Goal: Information Seeking & Learning: Learn about a topic

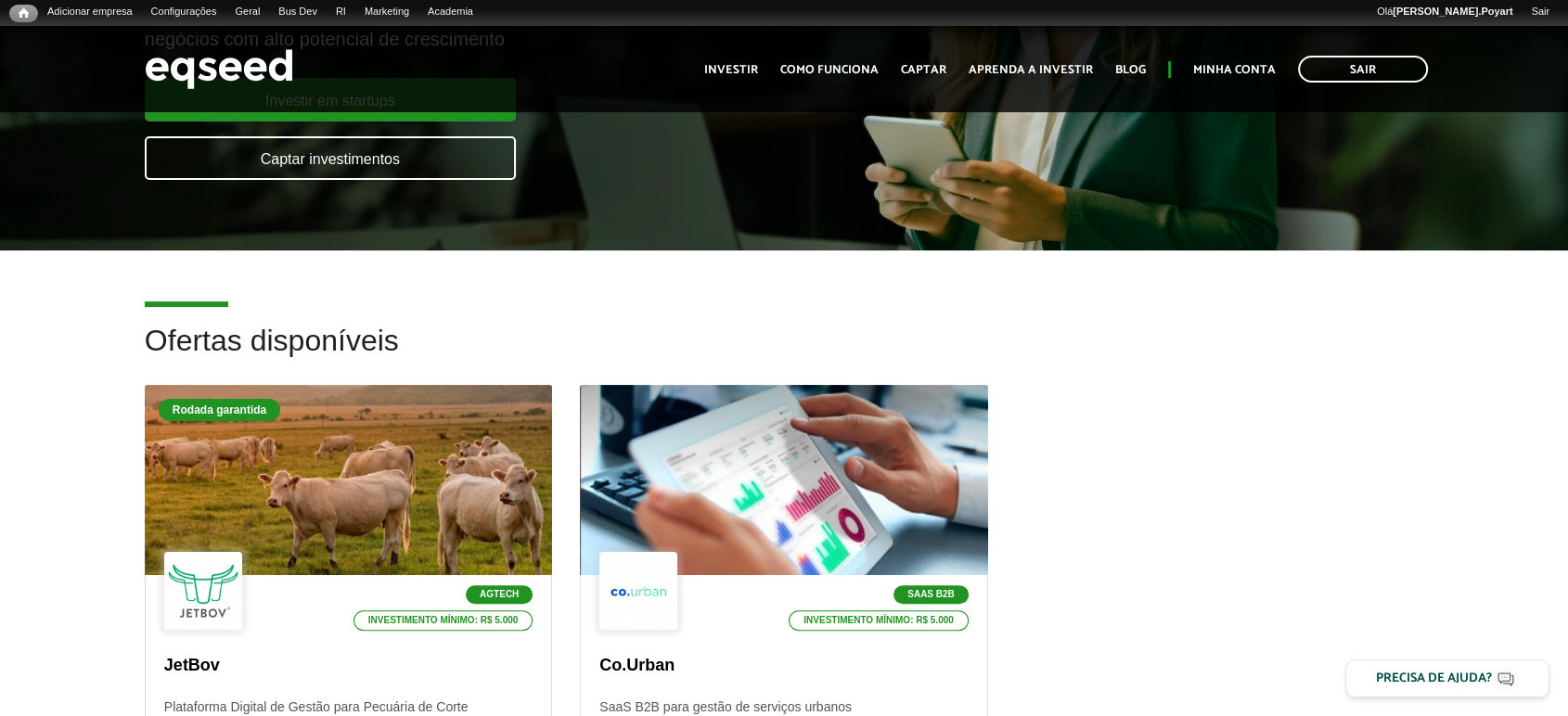
scroll to position [515, 0]
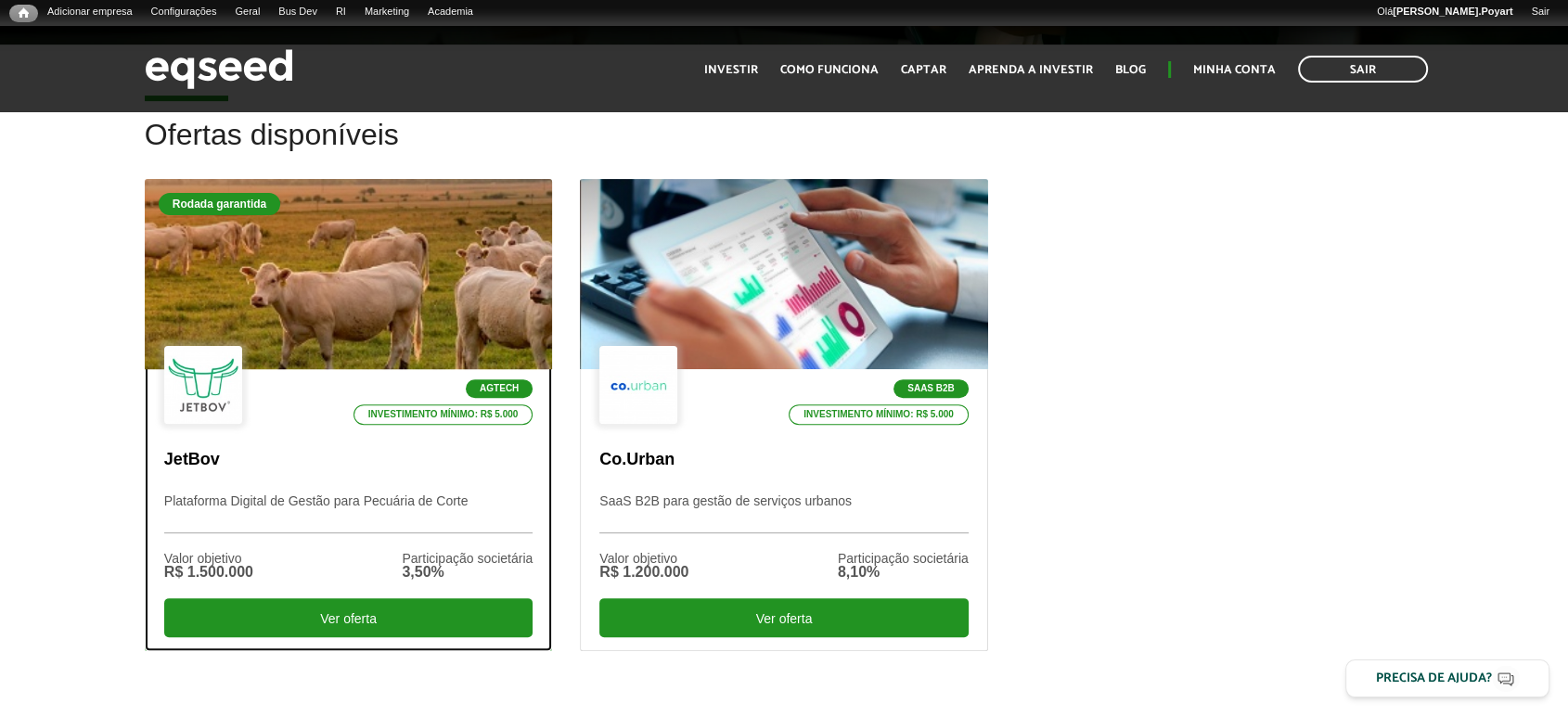
click at [265, 241] on div at bounding box center [348, 274] width 489 height 228
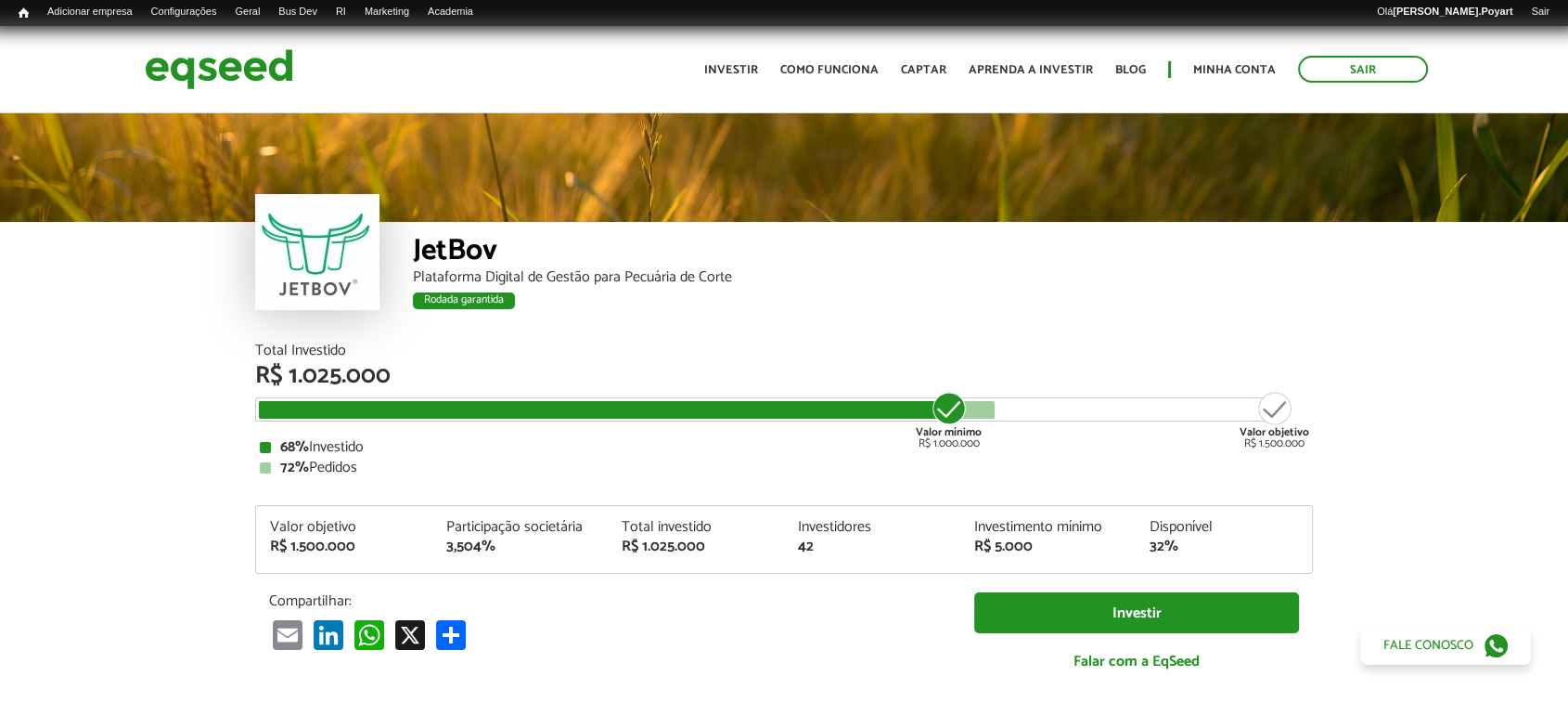
drag, startPoint x: 188, startPoint y: 346, endPoint x: 1313, endPoint y: 447, distance: 1129.5
click at [497, 454] on div "68% Investido 72% Pedidos" at bounding box center [784, 458] width 1048 height 36
drag, startPoint x: 824, startPoint y: 555, endPoint x: 787, endPoint y: 533, distance: 43.0
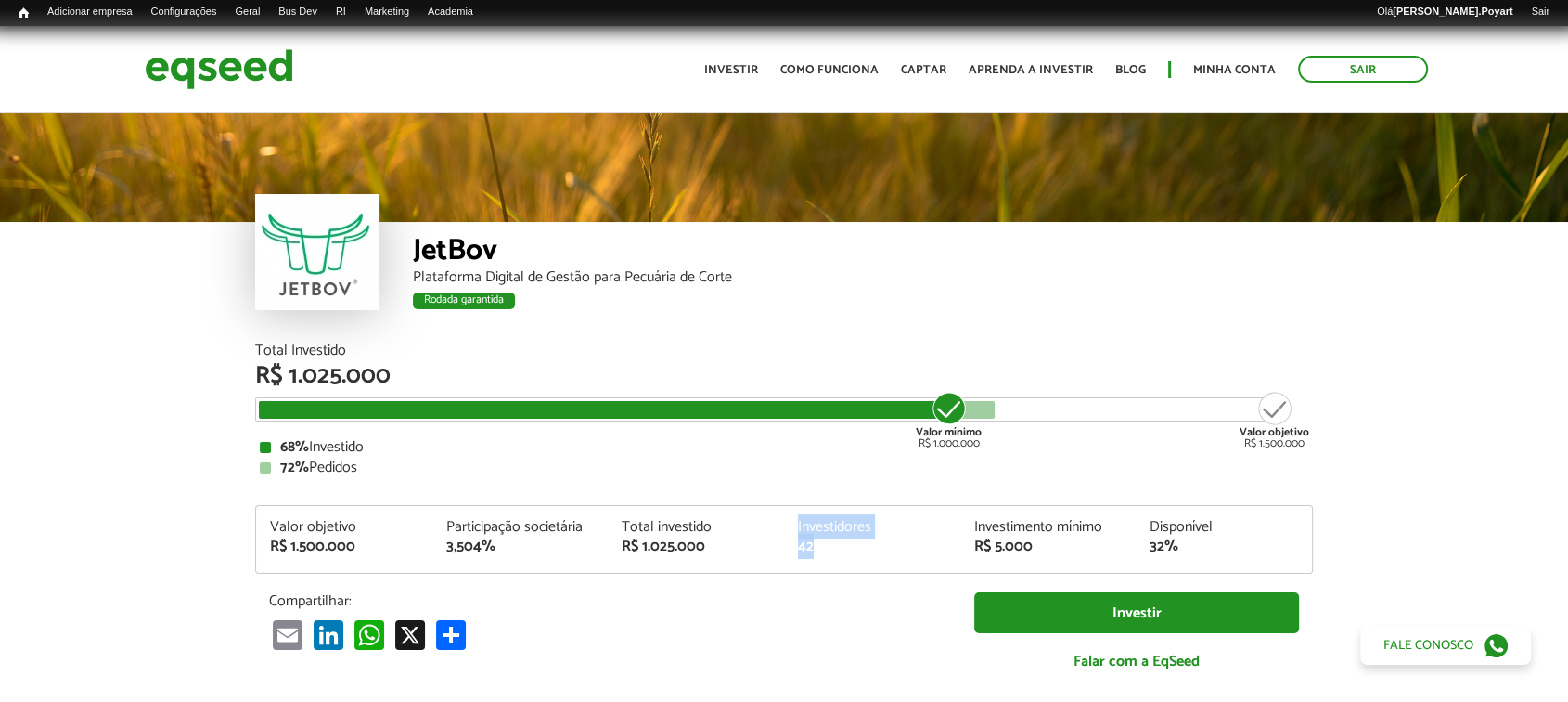
click at [787, 533] on div "Valor objetivo R$ 1.500.000 Participação societária 3,504% Total investido R$ 1…" at bounding box center [784, 546] width 1056 height 53
drag, startPoint x: 206, startPoint y: 85, endPoint x: 203, endPoint y: 68, distance: 17.3
click at [206, 84] on img at bounding box center [219, 69] width 148 height 49
click at [201, 66] on img at bounding box center [219, 69] width 148 height 49
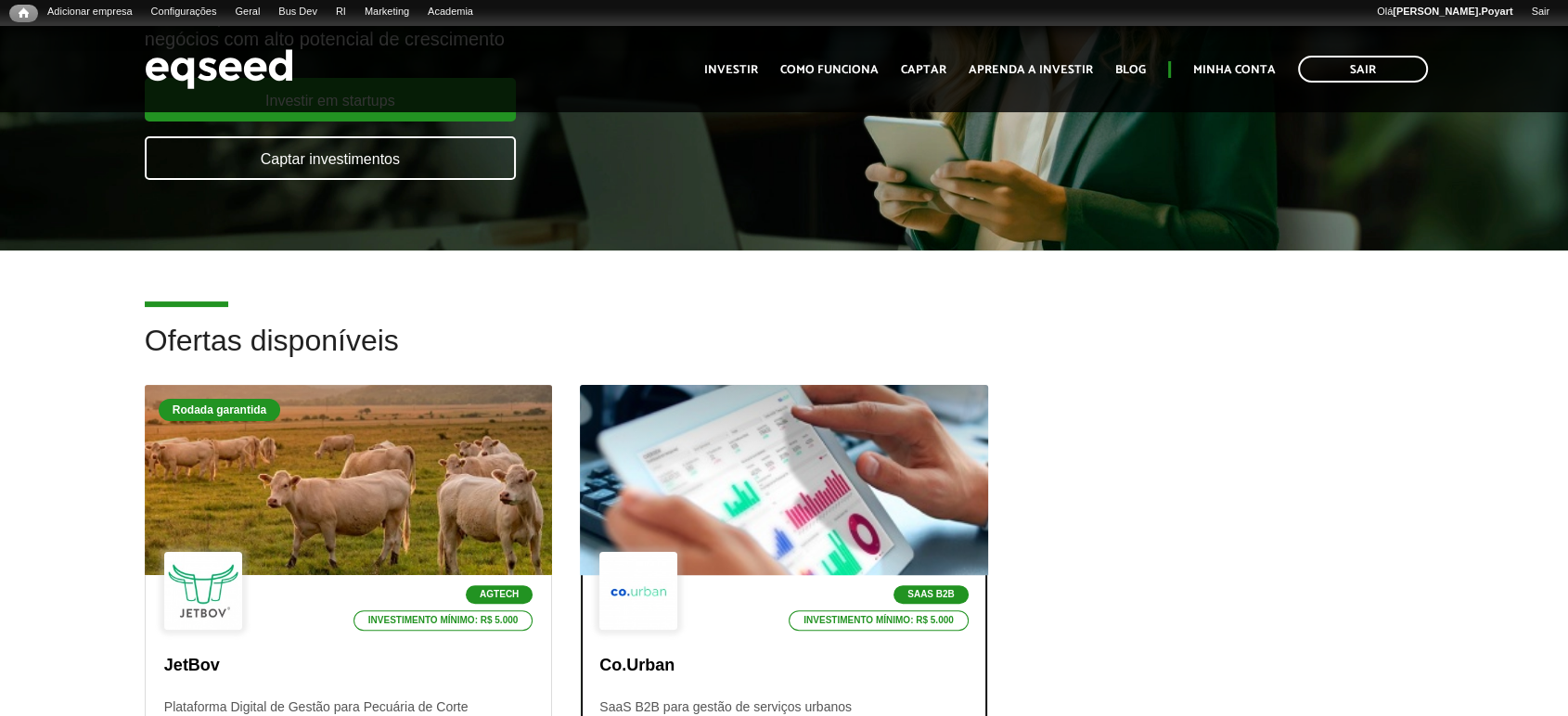
click at [783, 451] on div at bounding box center [784, 480] width 489 height 228
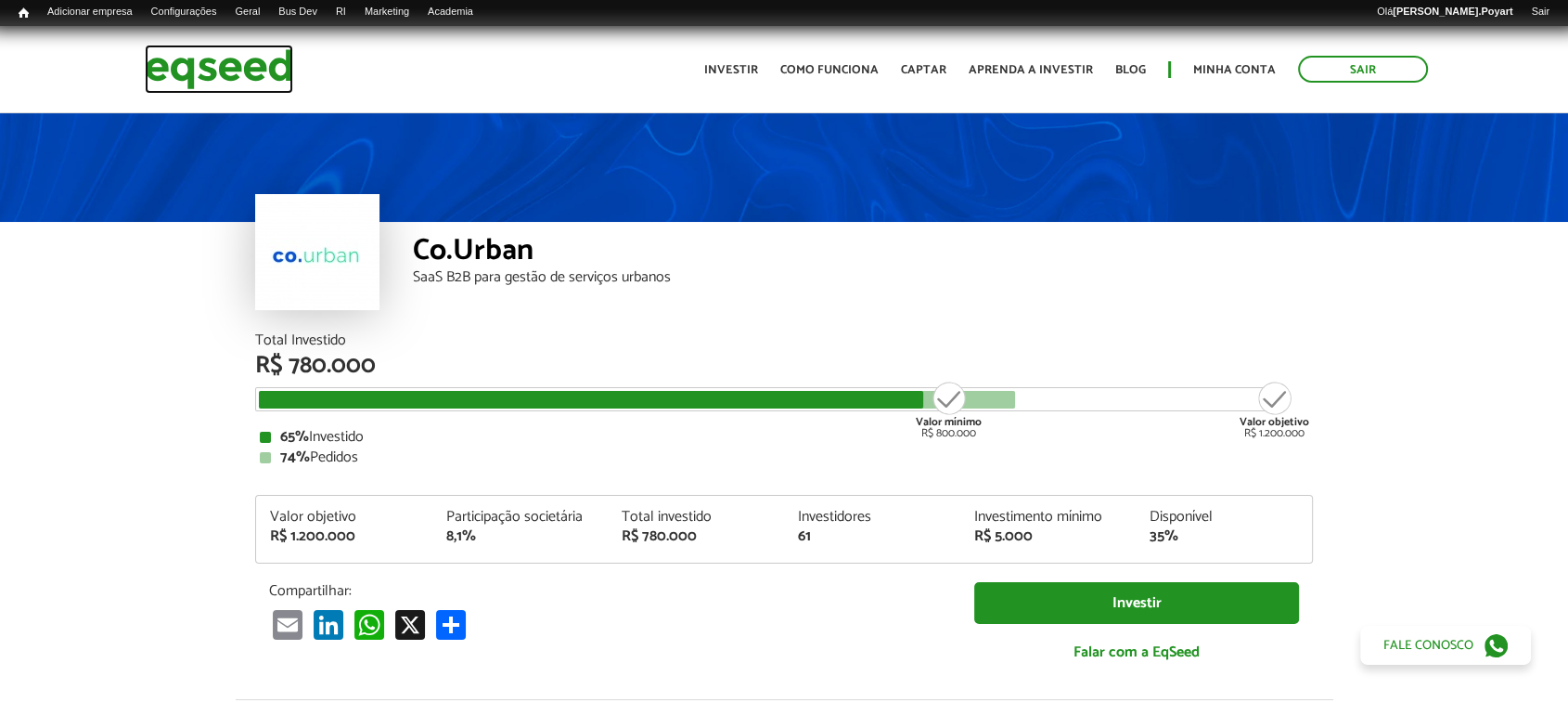
click at [210, 79] on img at bounding box center [219, 69] width 148 height 49
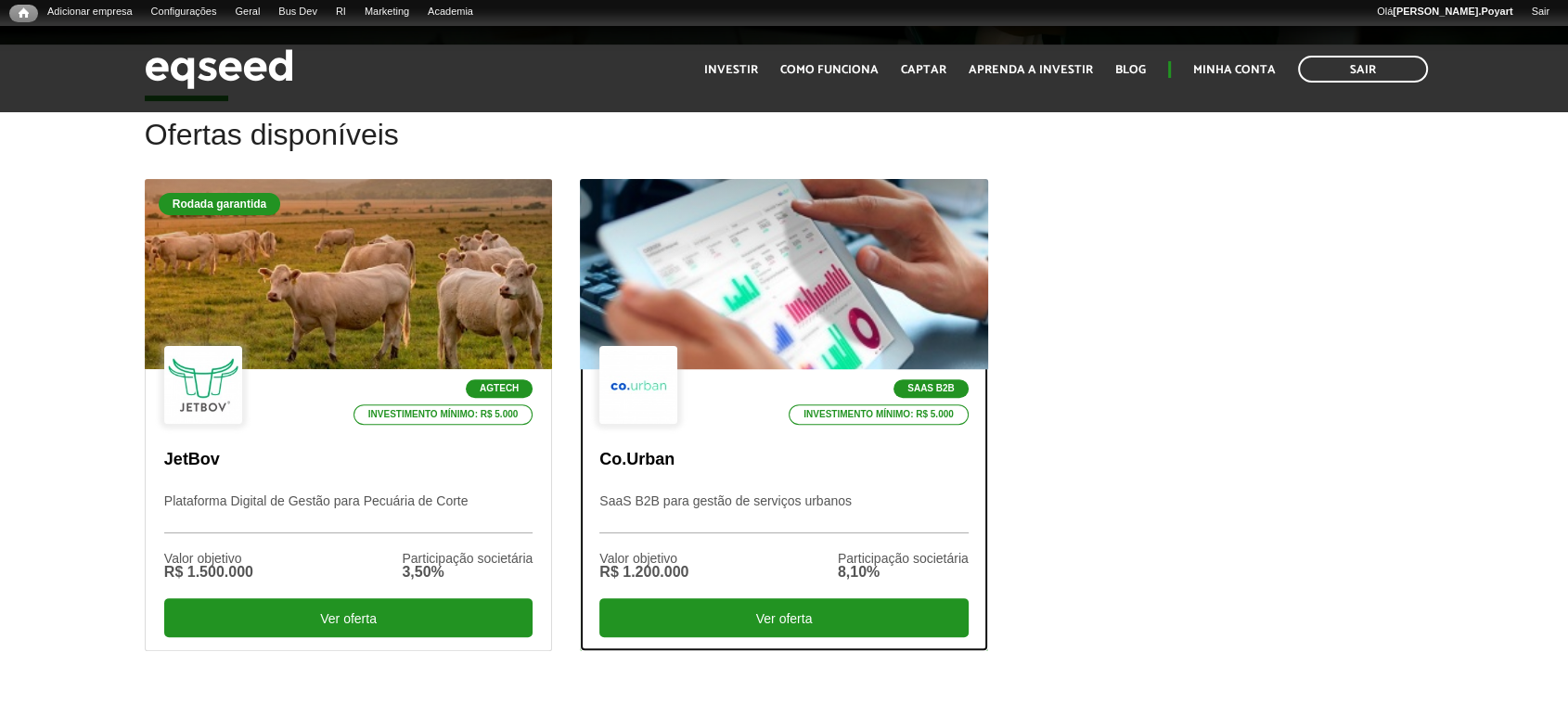
click at [871, 271] on div at bounding box center [784, 274] width 489 height 228
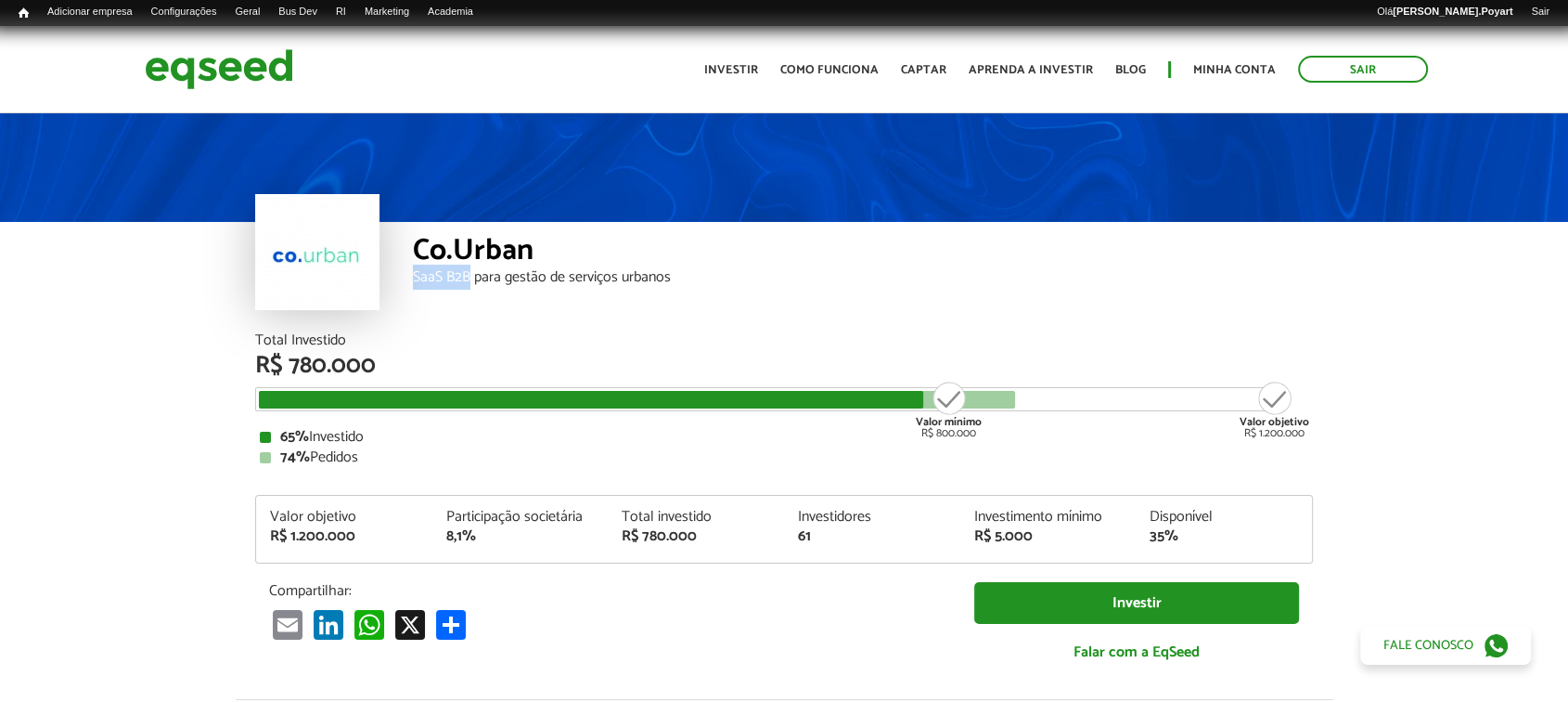
drag, startPoint x: 406, startPoint y: 277, endPoint x: 470, endPoint y: 279, distance: 64.0
click at [470, 279] on div "Co.Urban SaaS B2B para gestão de serviços urbanos" at bounding box center [784, 277] width 1058 height 112
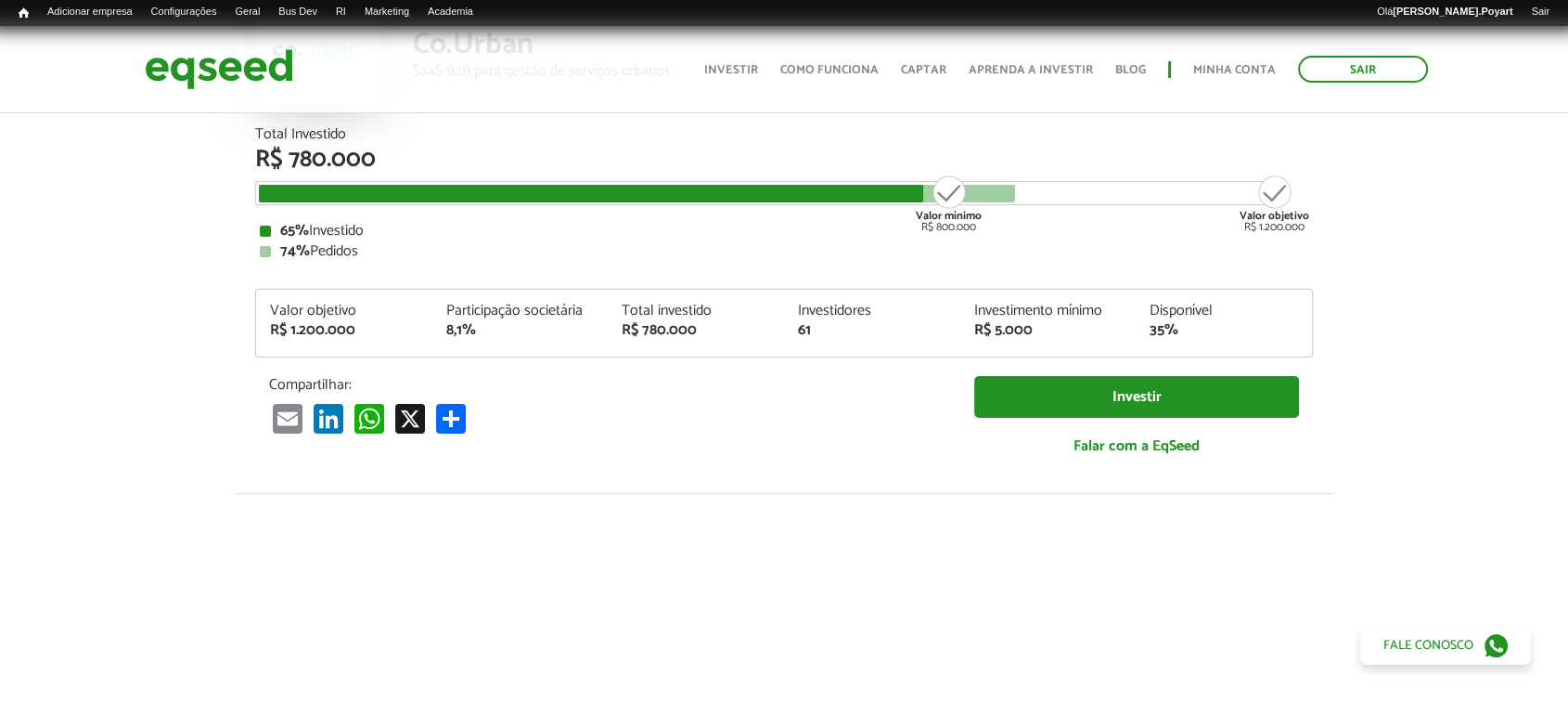
drag, startPoint x: 121, startPoint y: 267, endPoint x: 225, endPoint y: 281, distance: 104.9
click at [122, 267] on article "Co.Urban SaaS B2B para gestão de serviços urbanos Total Investido R$ 780.000 Va…" at bounding box center [784, 514] width 1568 height 1221
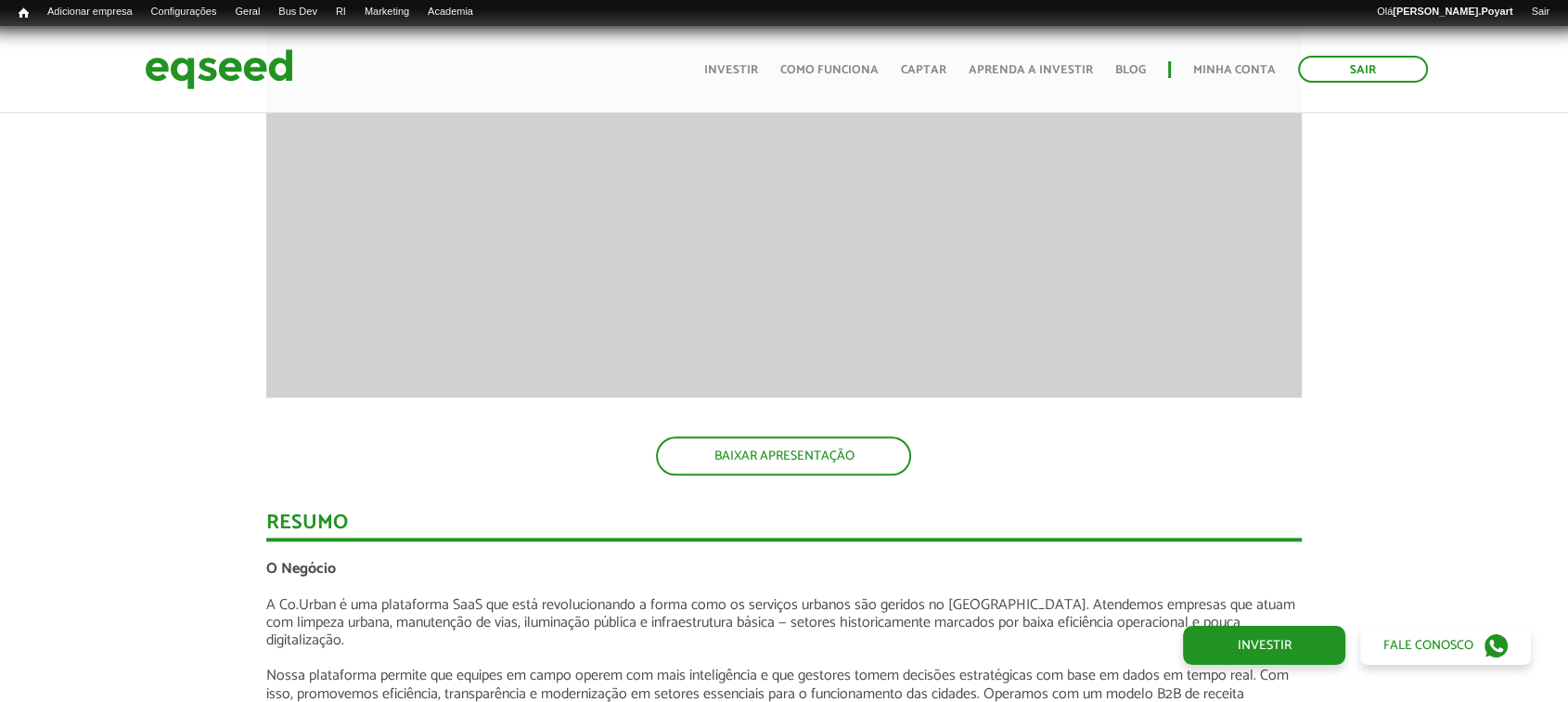
scroll to position [2577, 0]
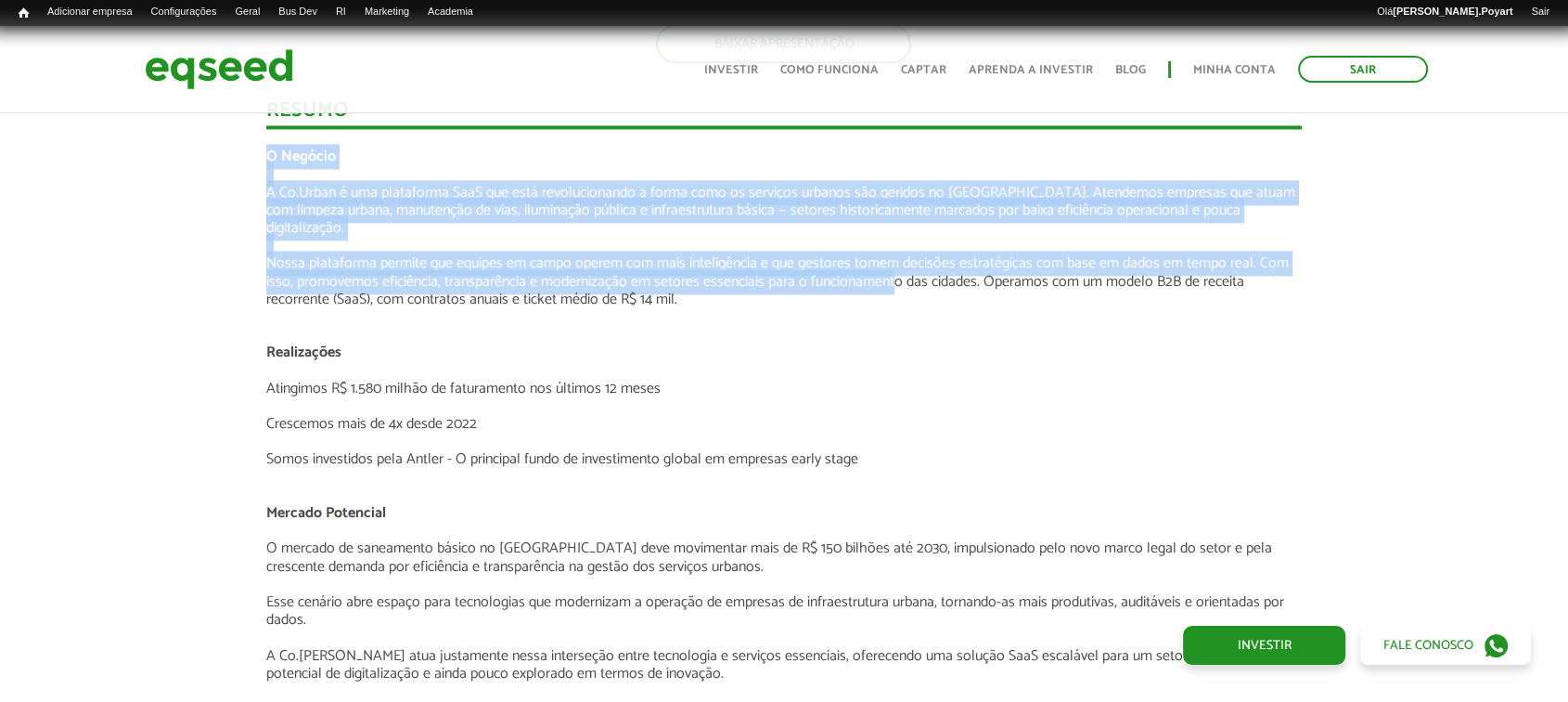
drag, startPoint x: 257, startPoint y: 153, endPoint x: 867, endPoint y: 271, distance: 621.3
click at [894, 262] on div "Novidades Análise da oferta Bate-papo sobre a oferta Depoimento Antler | Invest…" at bounding box center [784, 588] width 1064 height 3421
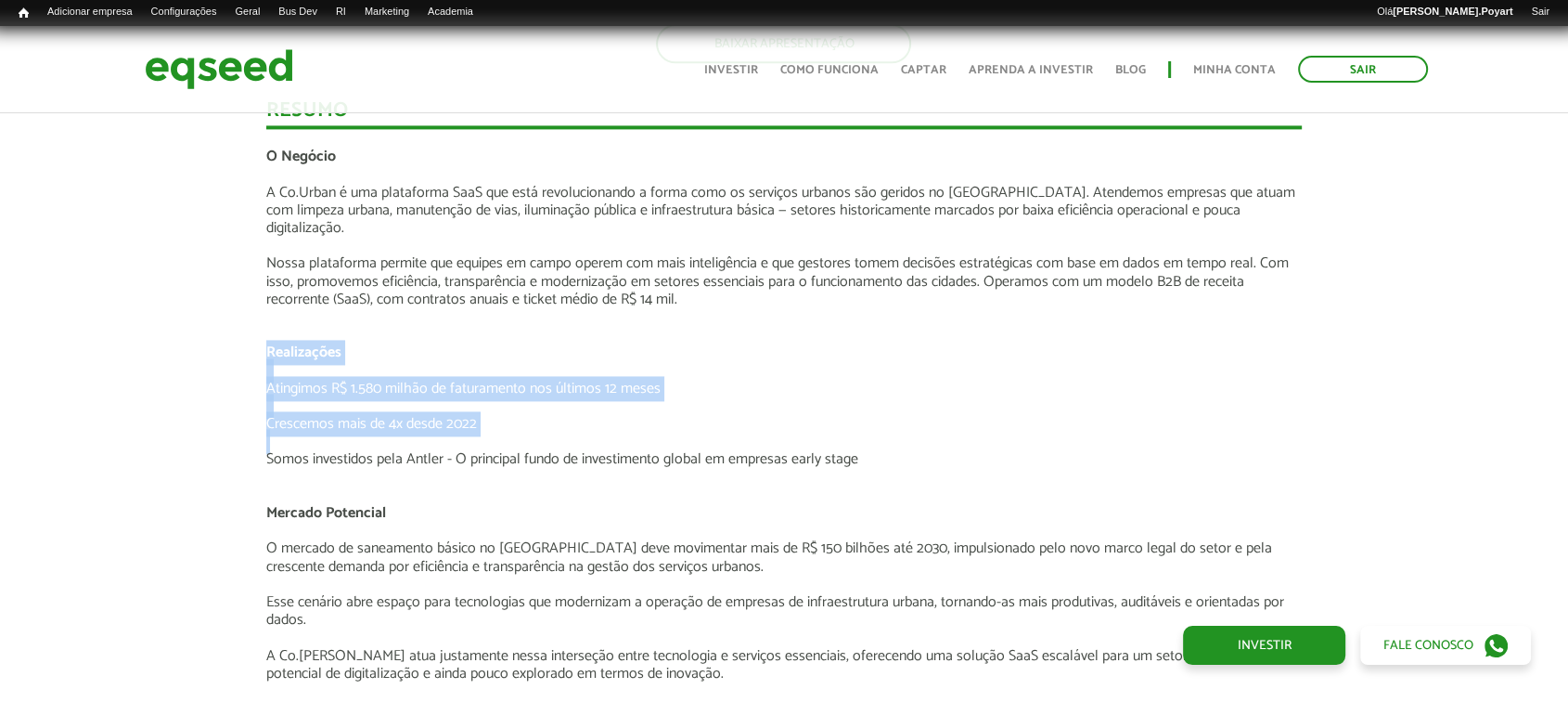
drag, startPoint x: 251, startPoint y: 325, endPoint x: 728, endPoint y: 415, distance: 485.4
click at [728, 415] on div "Novidades Análise da oferta Bate-papo sobre a oferta Depoimento Antler | Invest…" at bounding box center [784, 588] width 1596 height 3421
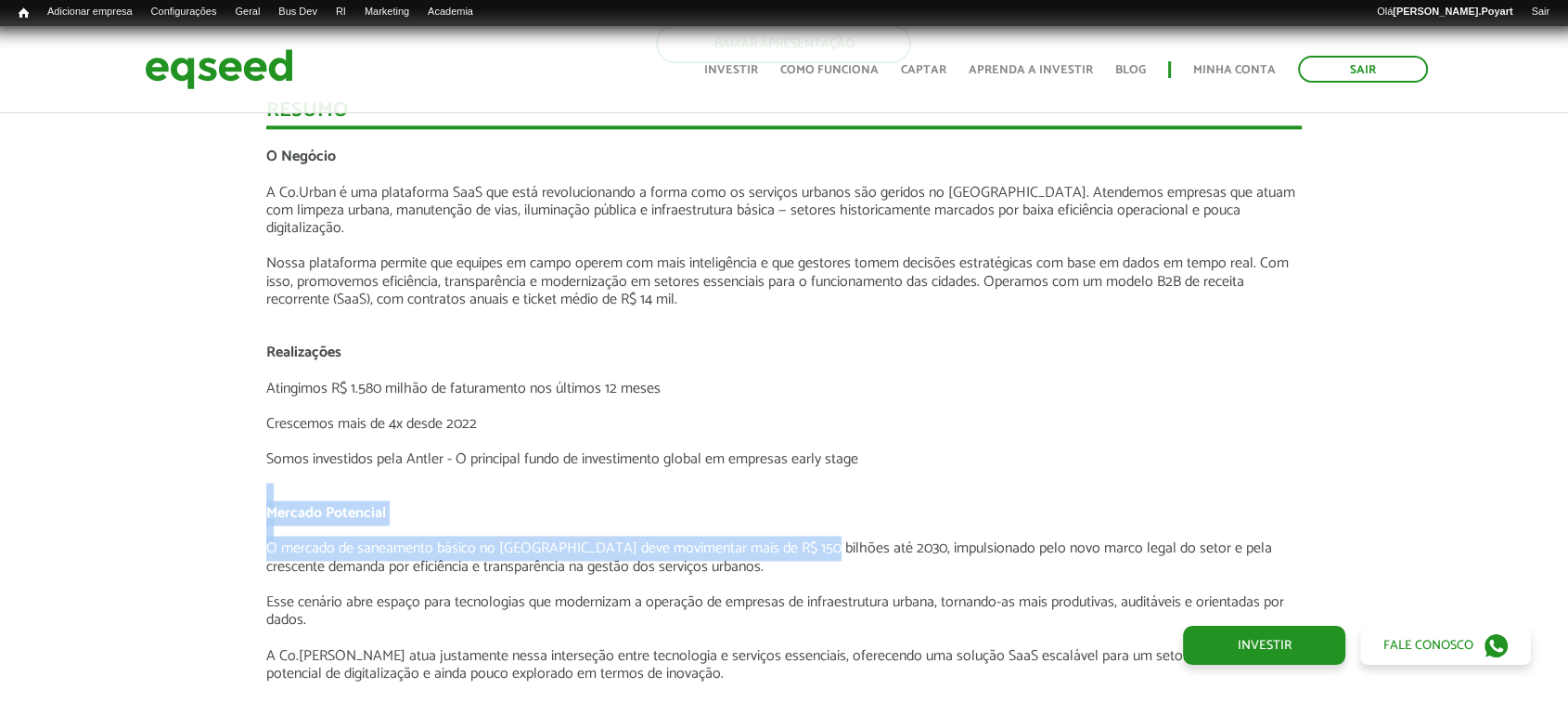
drag, startPoint x: 246, startPoint y: 477, endPoint x: 799, endPoint y: 540, distance: 556.6
click at [799, 540] on div "Novidades Análise da oferta Bate-papo sobre a oferta Depoimento Antler | Invest…" at bounding box center [784, 588] width 1596 height 3421
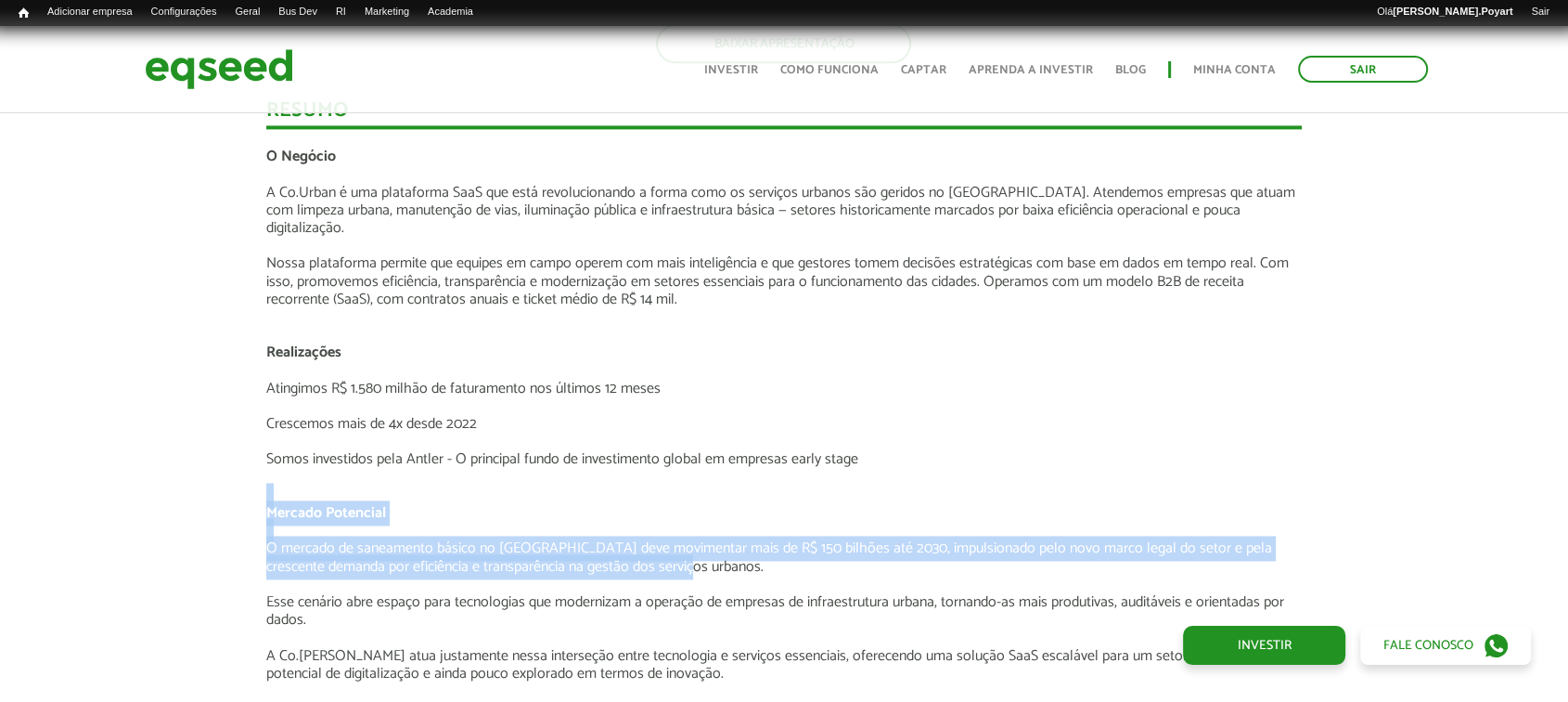
scroll to position [2887, 0]
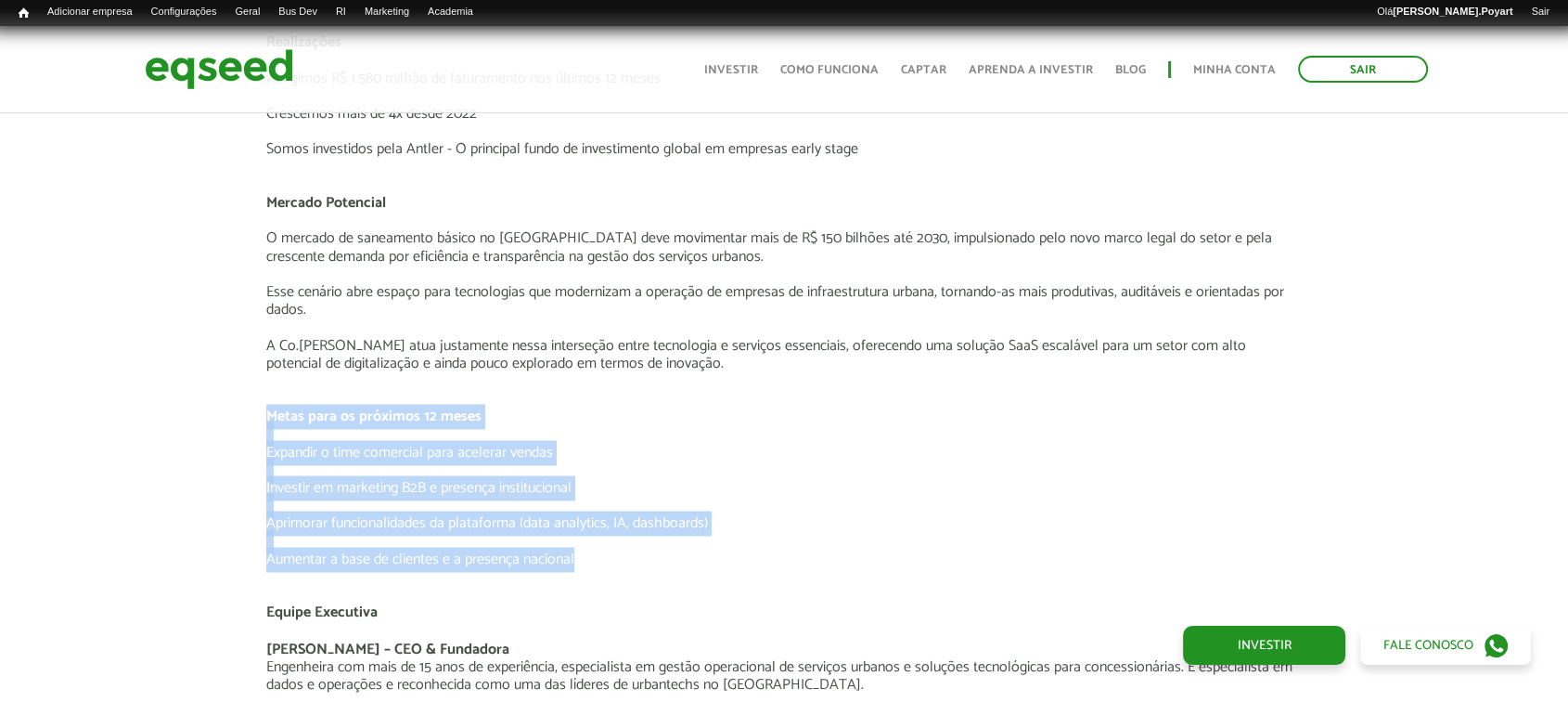
drag, startPoint x: 218, startPoint y: 388, endPoint x: 744, endPoint y: 545, distance: 548.9
click at [744, 545] on div "Novidades Análise da oferta Bate-papo sobre a oferta Depoimento Antler | Invest…" at bounding box center [784, 277] width 1596 height 3421
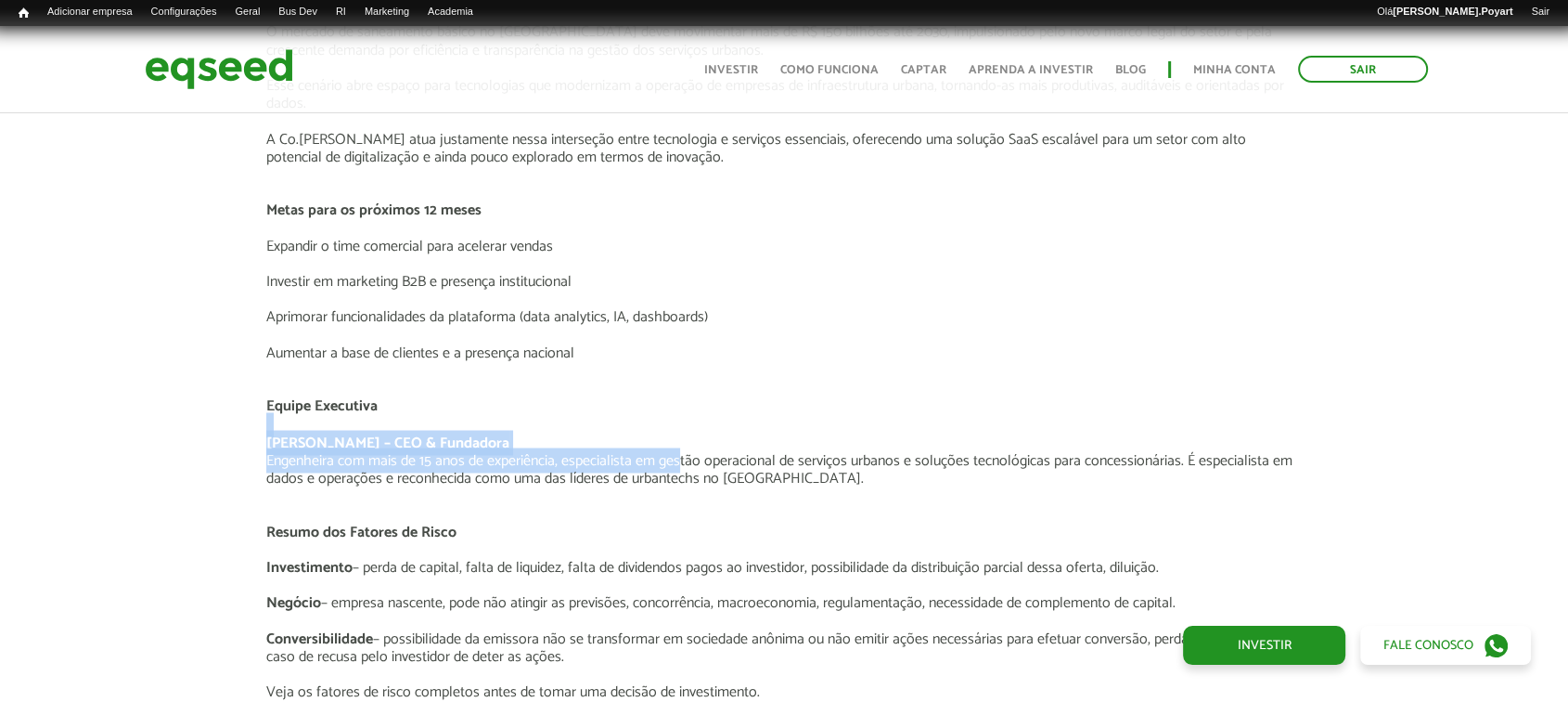
drag, startPoint x: 231, startPoint y: 406, endPoint x: 666, endPoint y: 441, distance: 436.4
click at [664, 442] on div "Novidades Análise da oferta Bate-papo sobre a oferta Depoimento Antler | Invest…" at bounding box center [784, 71] width 1596 height 3421
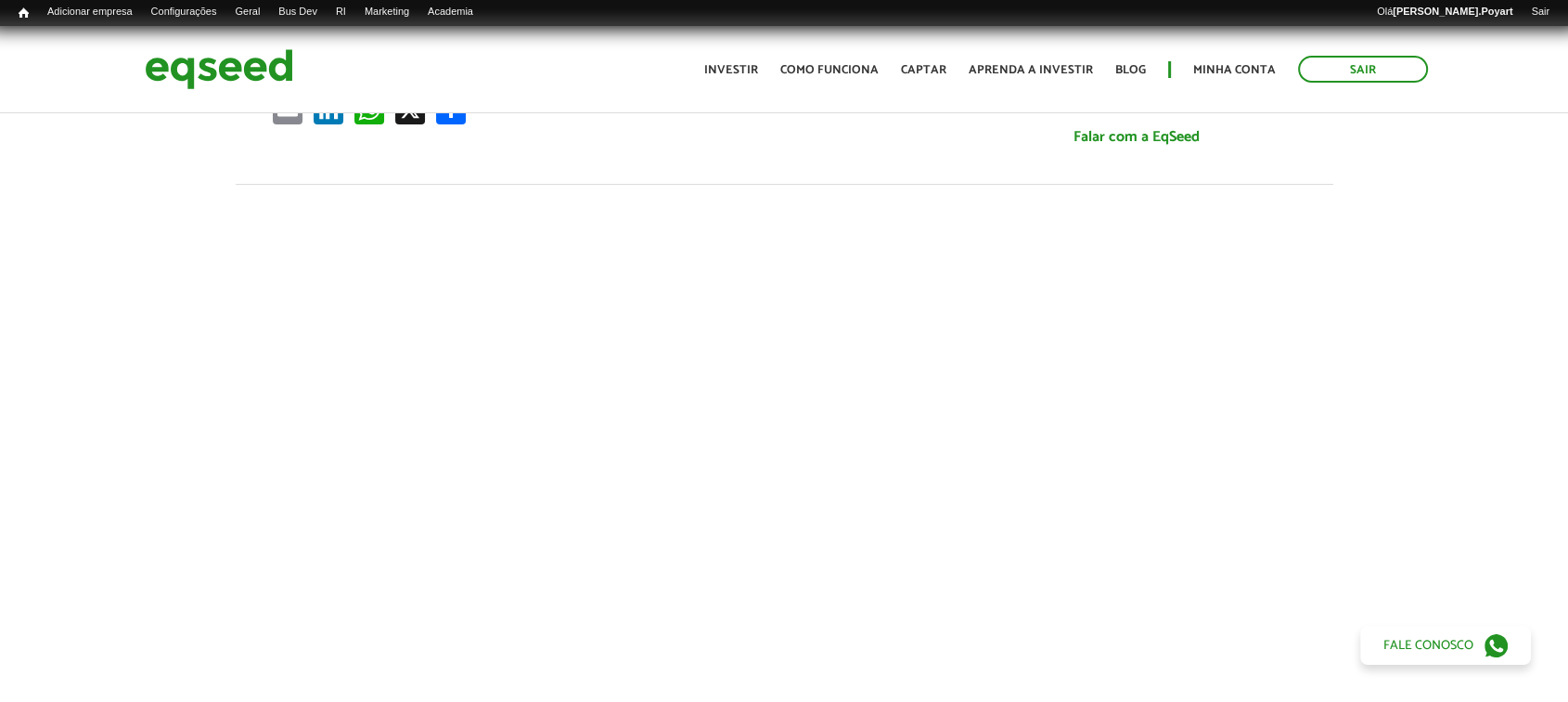
scroll to position [0, 0]
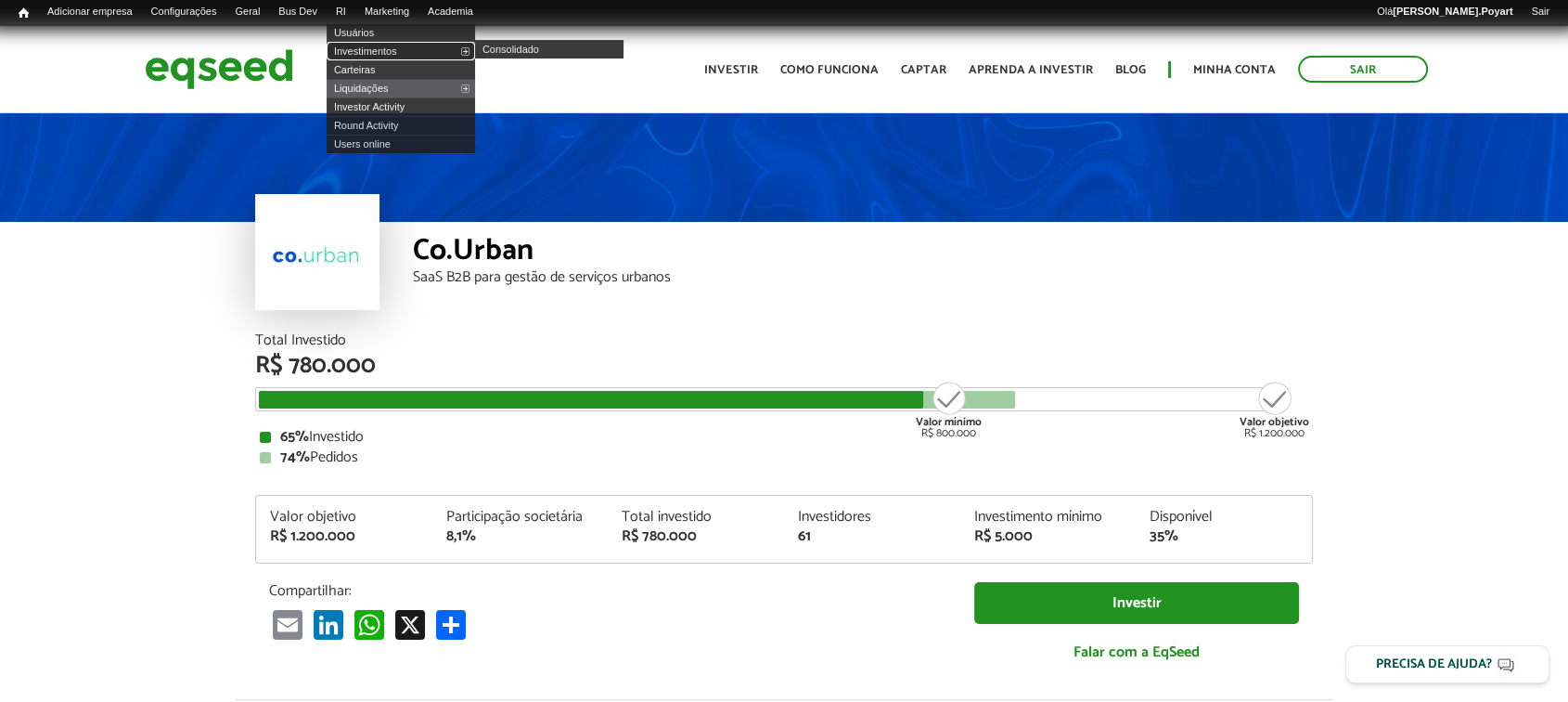
click at [377, 46] on link "Investimentos" at bounding box center [401, 51] width 148 height 19
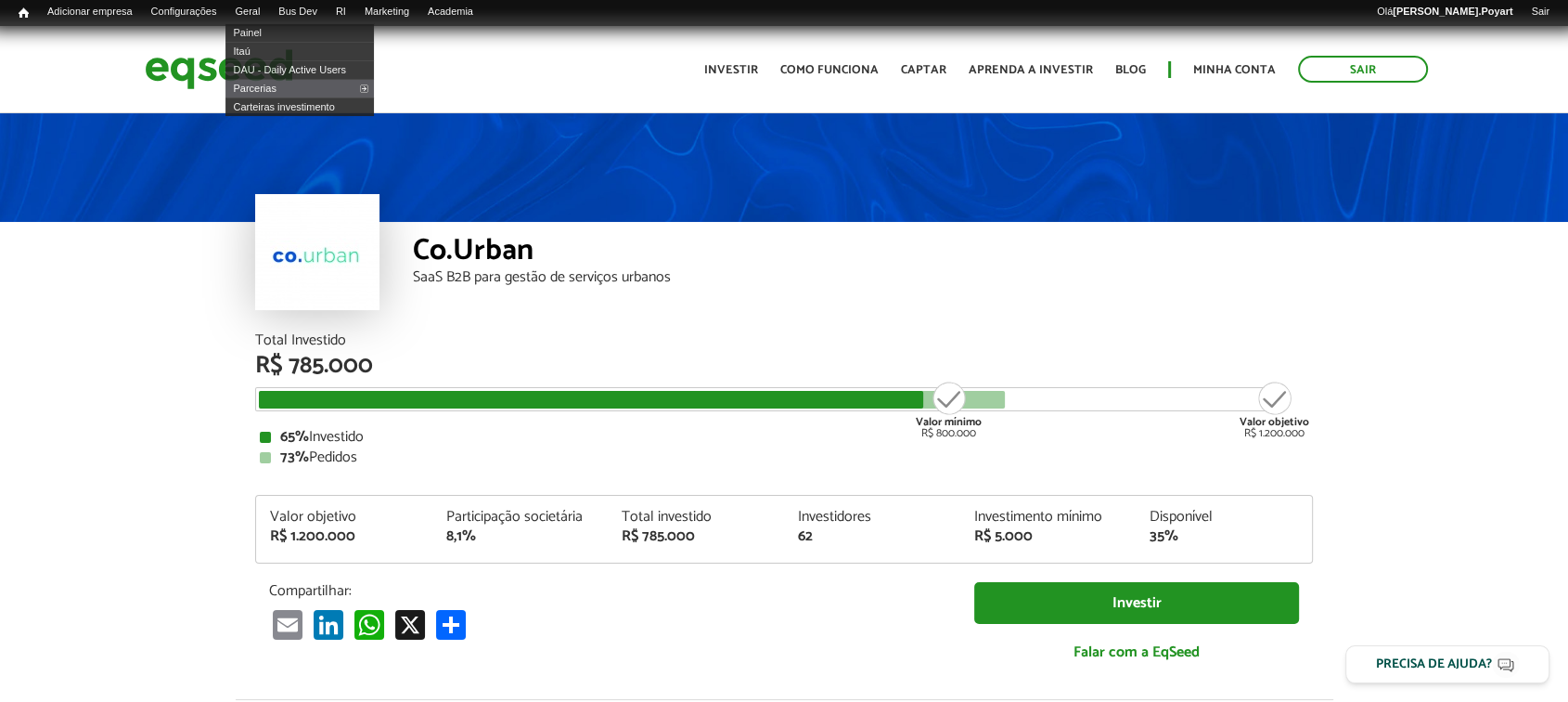
click at [260, 1] on div "Início Índice Adicionar empresa Configurações Busca e metadados URLs alternativ…" at bounding box center [784, 13] width 1568 height 26
click at [262, 5] on link "Geral" at bounding box center [247, 12] width 43 height 15
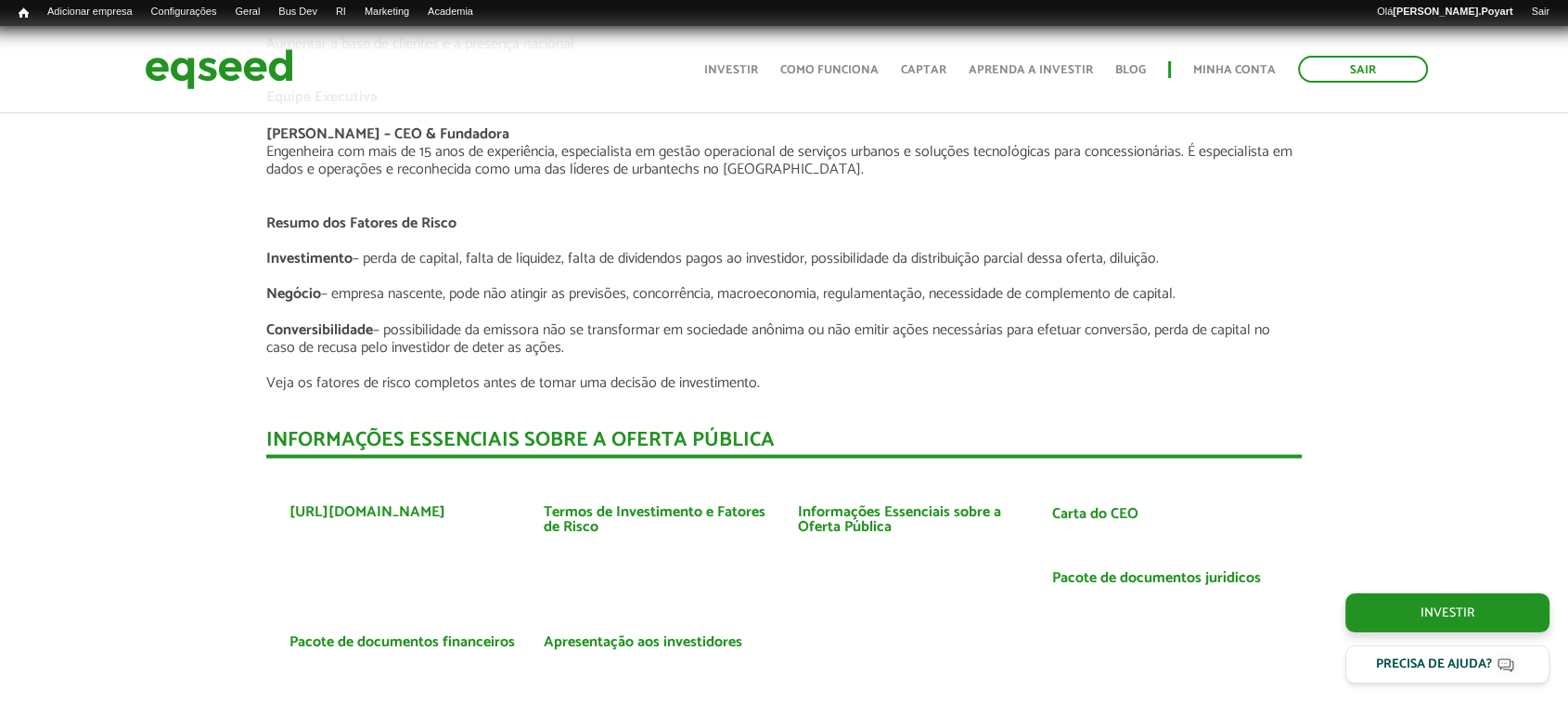
scroll to position [3815, 0]
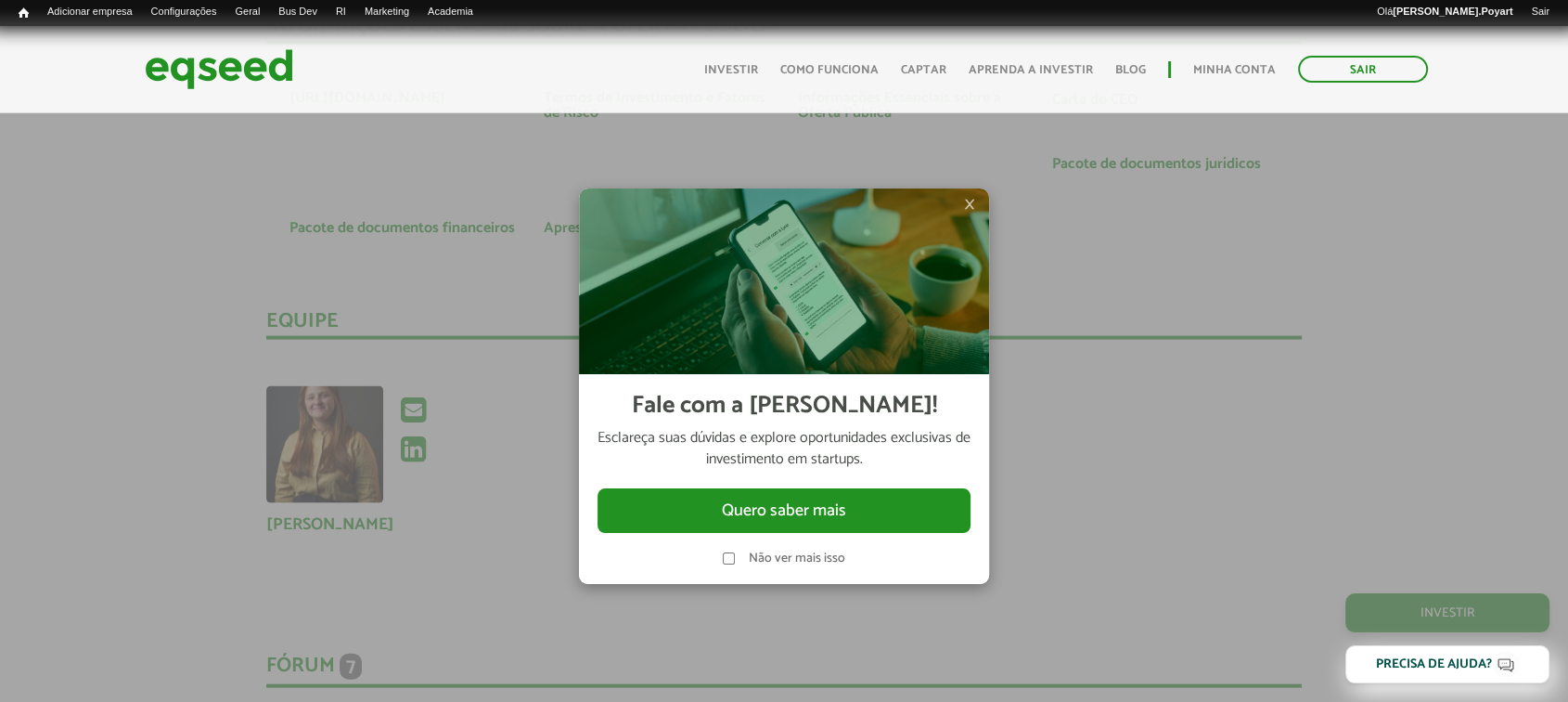
click at [968, 197] on span "×" at bounding box center [969, 205] width 11 height 23
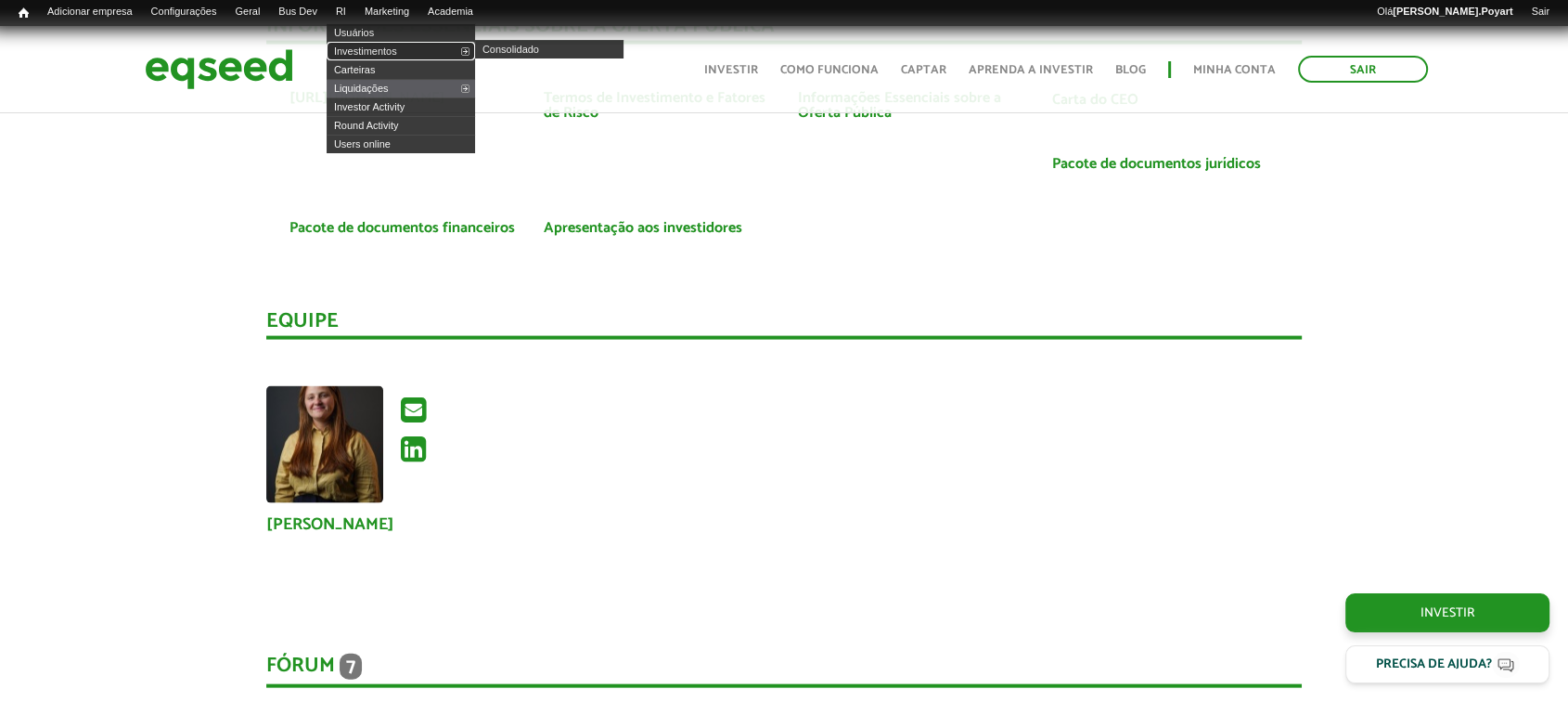
click at [387, 47] on link "Investimentos" at bounding box center [401, 51] width 148 height 19
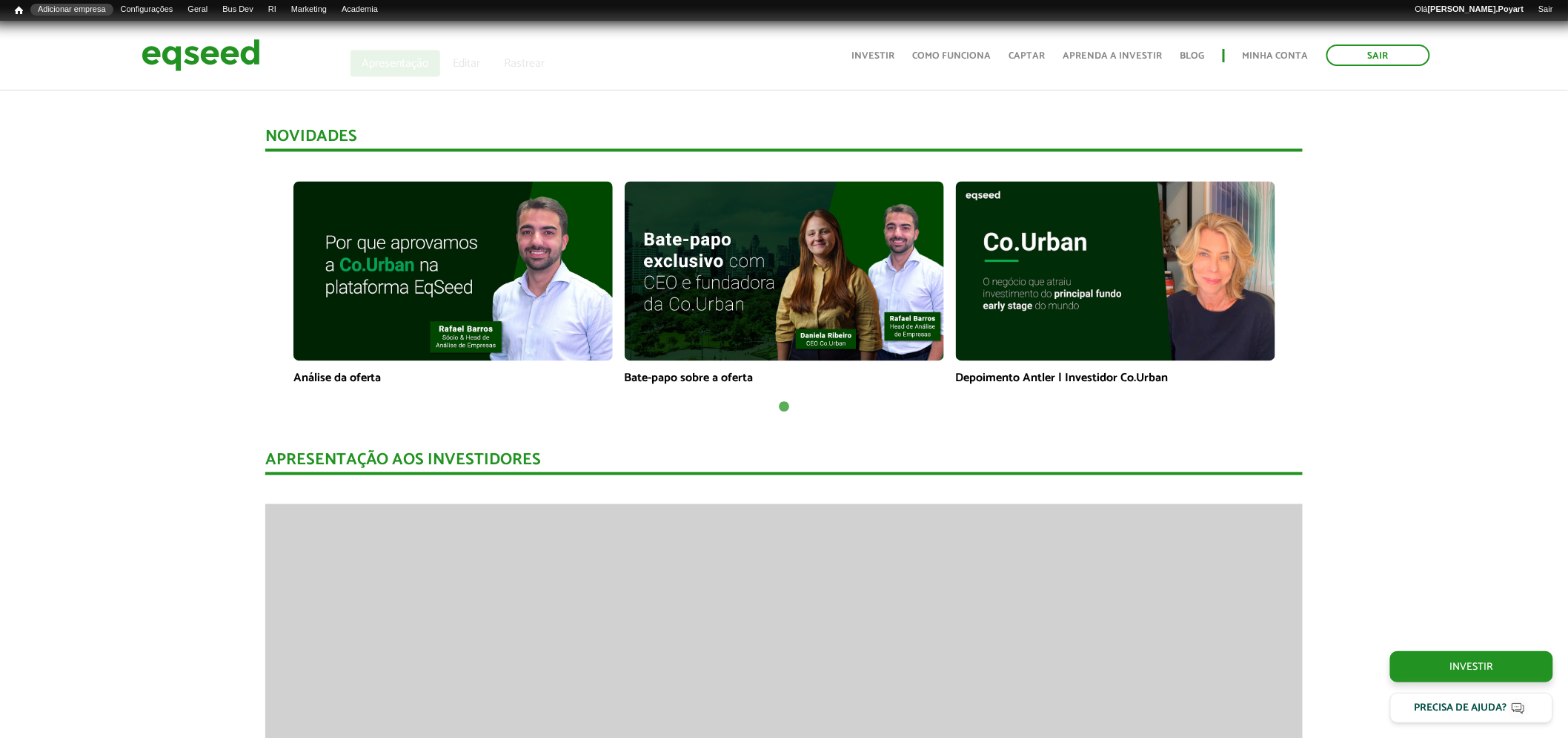
scroll to position [824, 0]
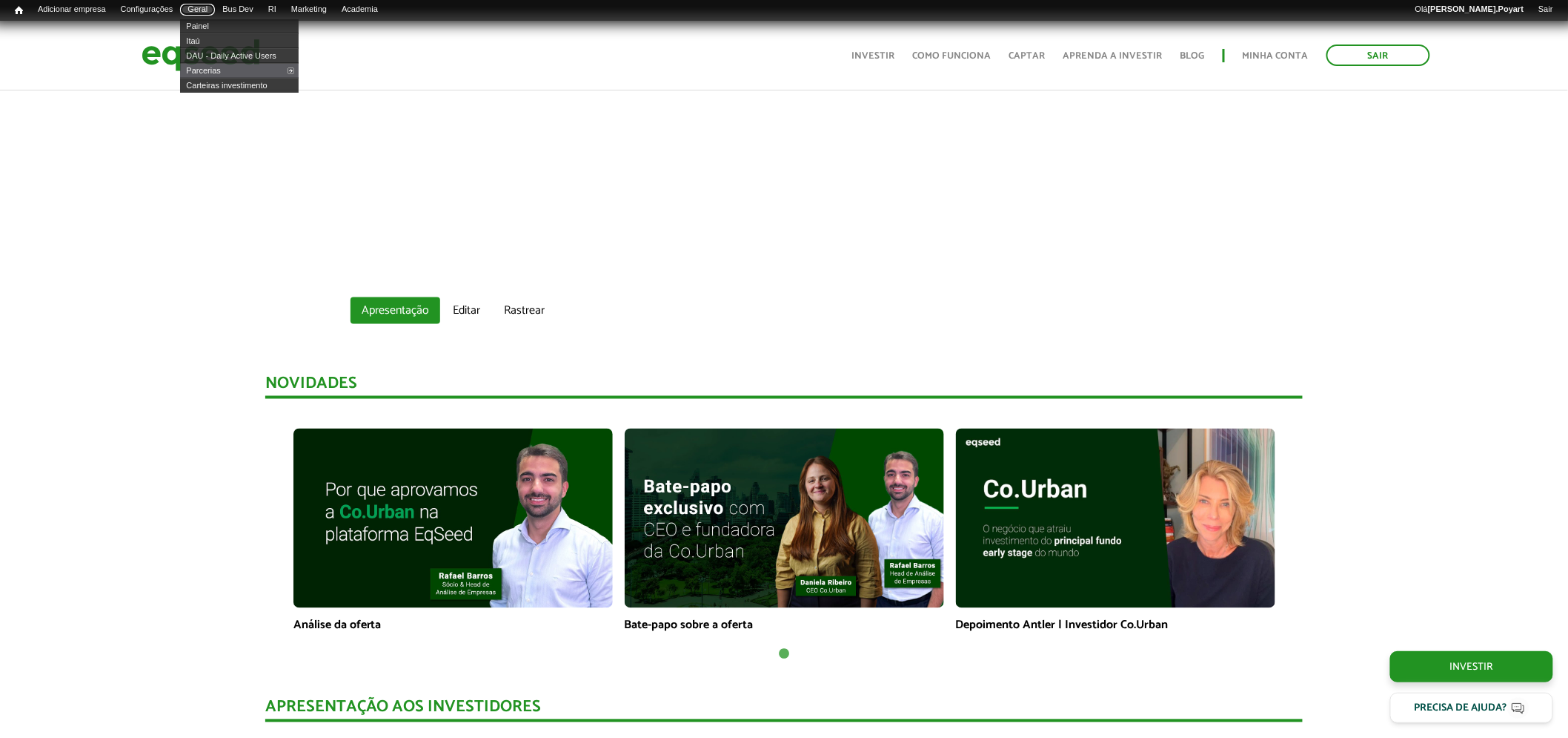
click at [215, 10] on link "Geral" at bounding box center [197, 10] width 34 height 12
